Goal: Task Accomplishment & Management: Use online tool/utility

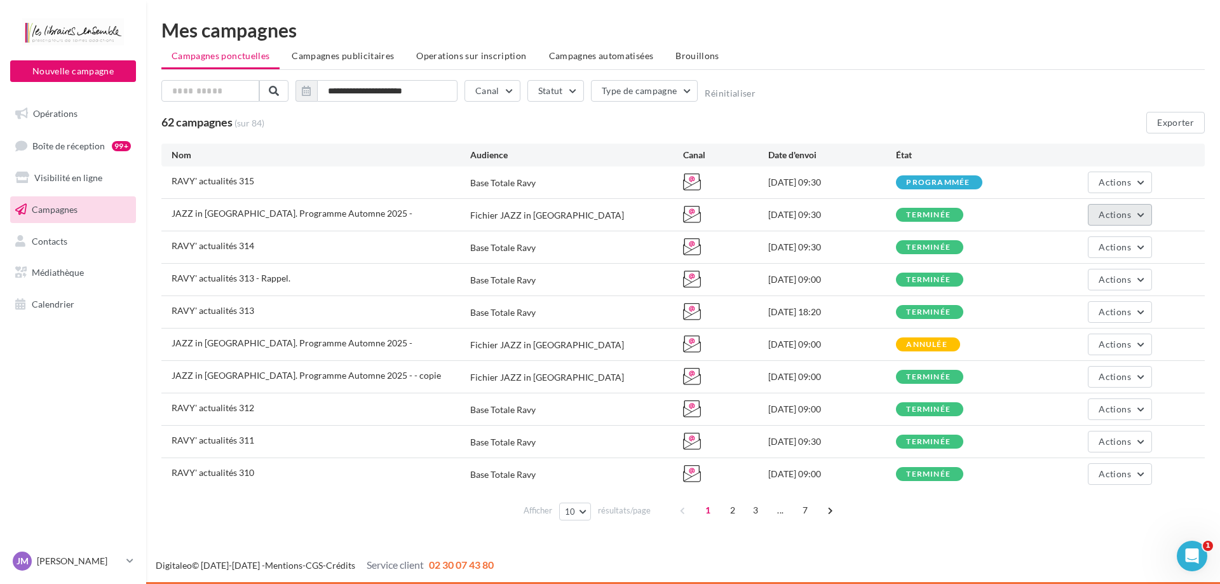
click at [1110, 219] on span "Actions" at bounding box center [1115, 214] width 32 height 11
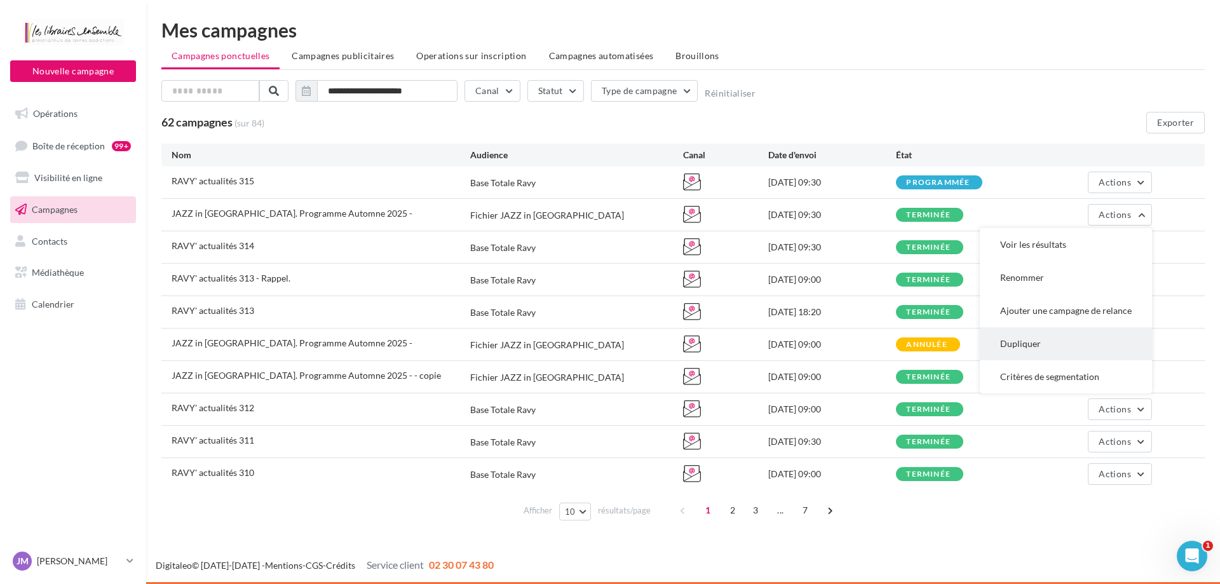
click at [1029, 351] on button "Dupliquer" at bounding box center [1066, 343] width 172 height 33
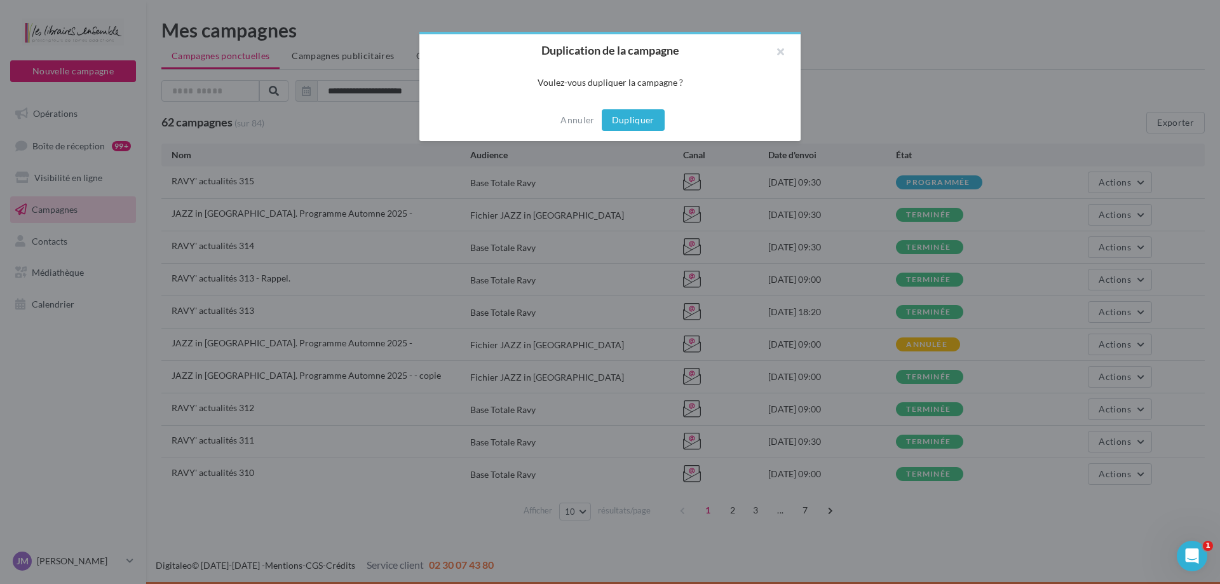
click at [620, 127] on button "Dupliquer" at bounding box center [633, 120] width 63 height 22
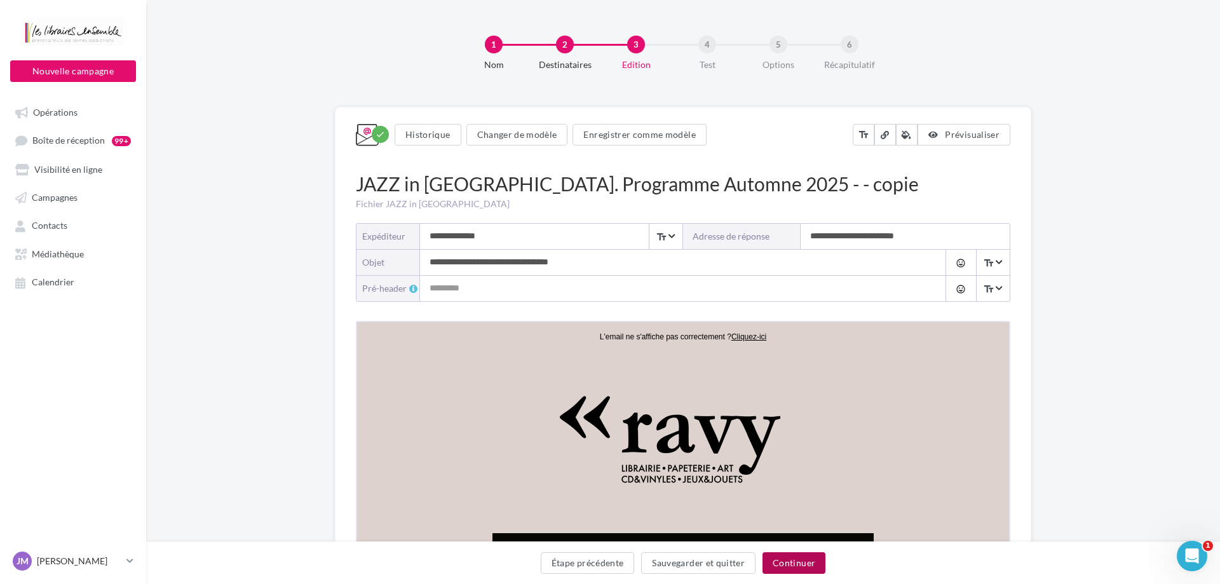
click at [782, 562] on button "Continuer" at bounding box center [794, 563] width 63 height 22
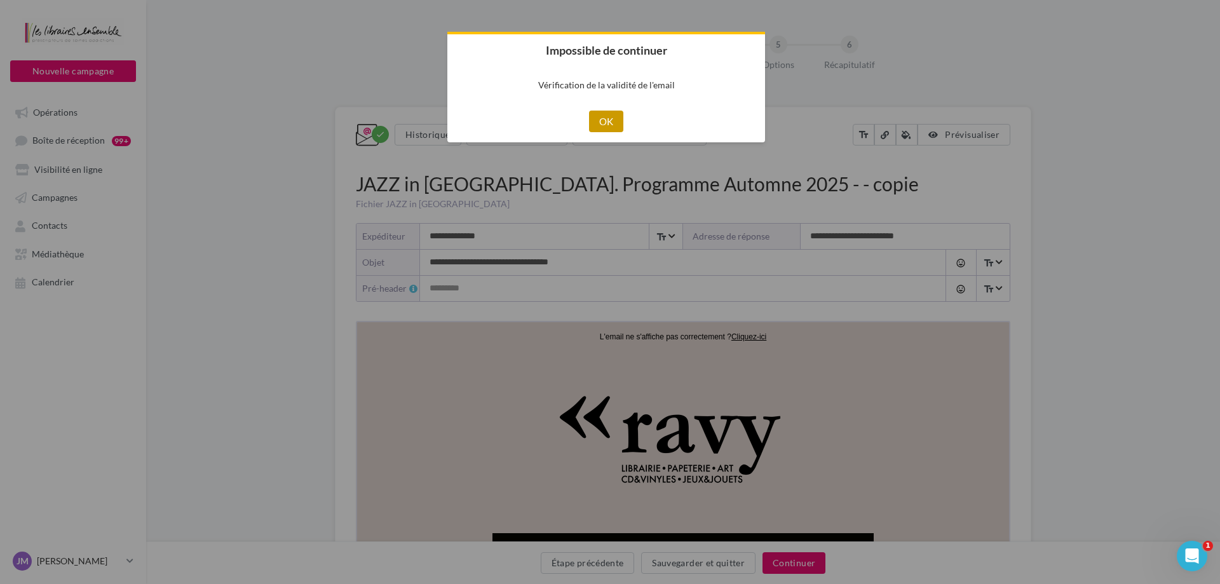
click at [615, 122] on button "OK" at bounding box center [606, 122] width 35 height 22
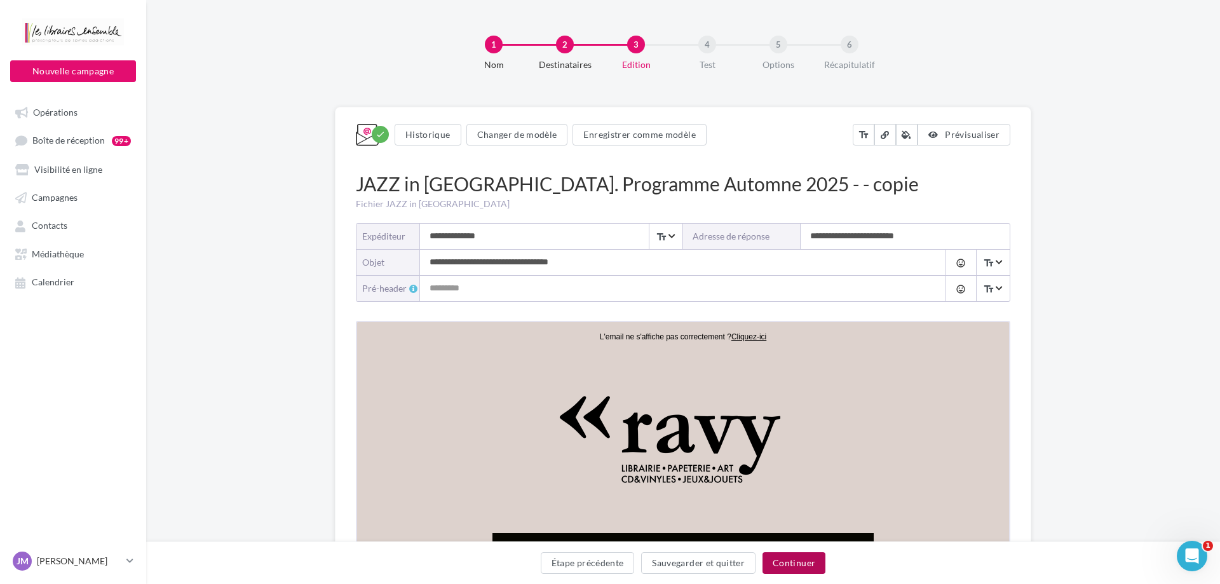
click at [801, 561] on button "Continuer" at bounding box center [794, 563] width 63 height 22
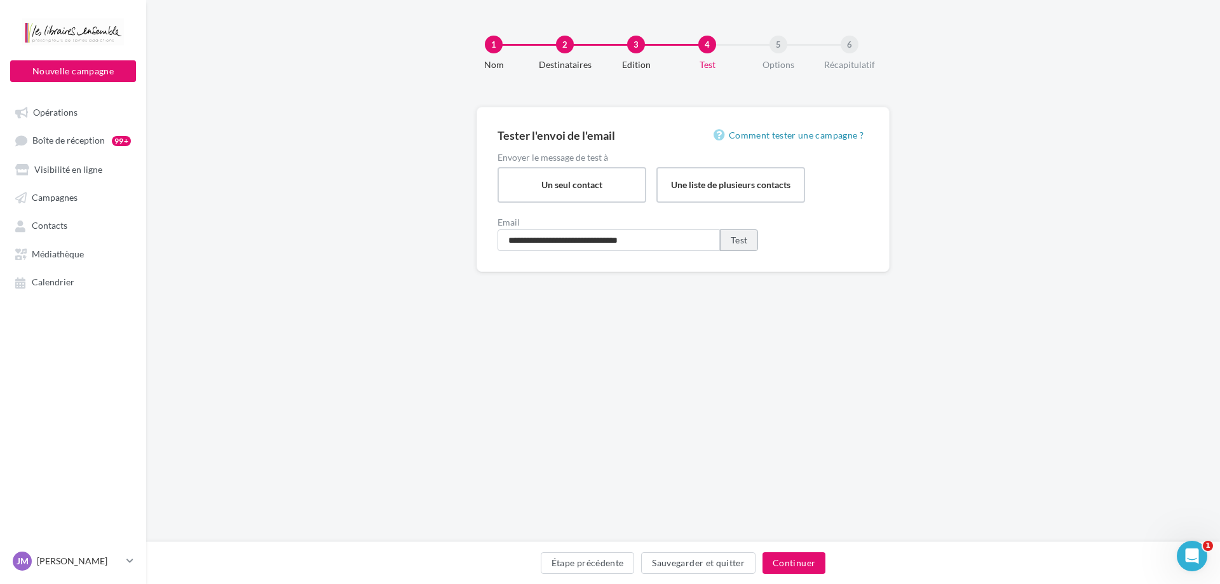
click at [742, 243] on button "Test" at bounding box center [739, 240] width 38 height 22
